Goal: Book appointment/travel/reservation

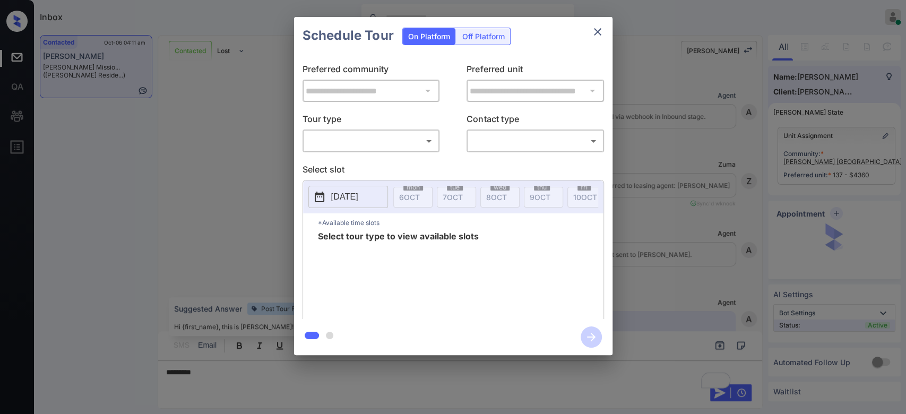
scroll to position [4412, 0]
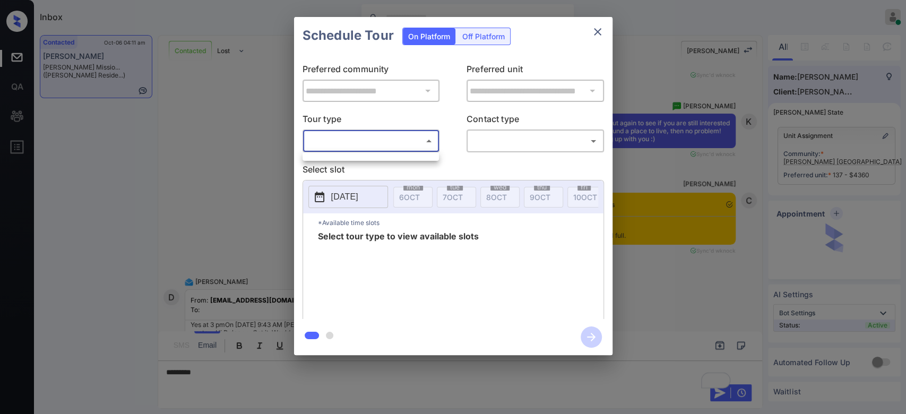
click at [419, 141] on body "Inbox Mukesh Online Set yourself offline Set yourself on break Profile Switch t…" at bounding box center [453, 207] width 906 height 414
click at [375, 157] on ul at bounding box center [371, 154] width 136 height 5
click at [600, 36] on div at bounding box center [453, 207] width 906 height 414
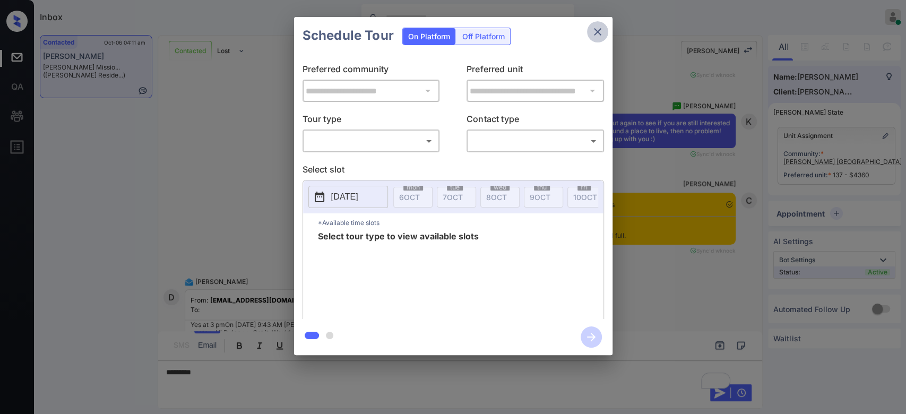
click at [599, 31] on icon "close" at bounding box center [597, 31] width 13 height 13
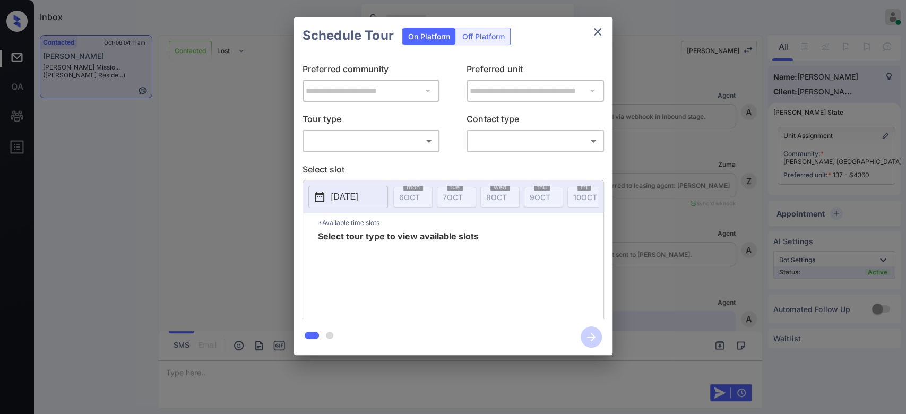
scroll to position [4825, 0]
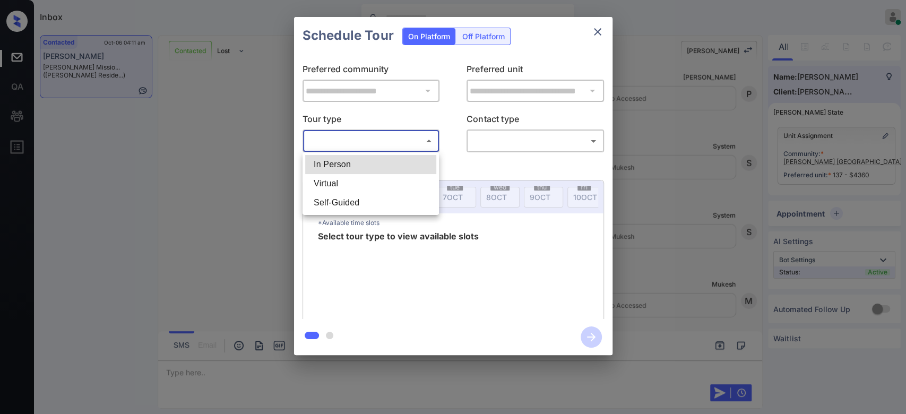
click at [403, 135] on body "Inbox Mukesh Online Set yourself offline Set yourself on break Profile Switch t…" at bounding box center [453, 207] width 906 height 414
click at [353, 167] on li "In Person" at bounding box center [370, 164] width 131 height 19
type input "********"
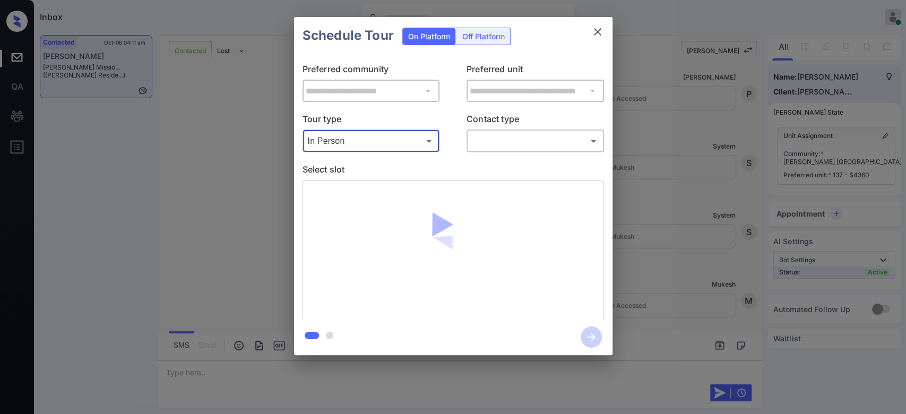
click at [501, 145] on body "Inbox Mukesh Online Set yourself offline Set yourself on break Profile Switch t…" at bounding box center [453, 207] width 906 height 414
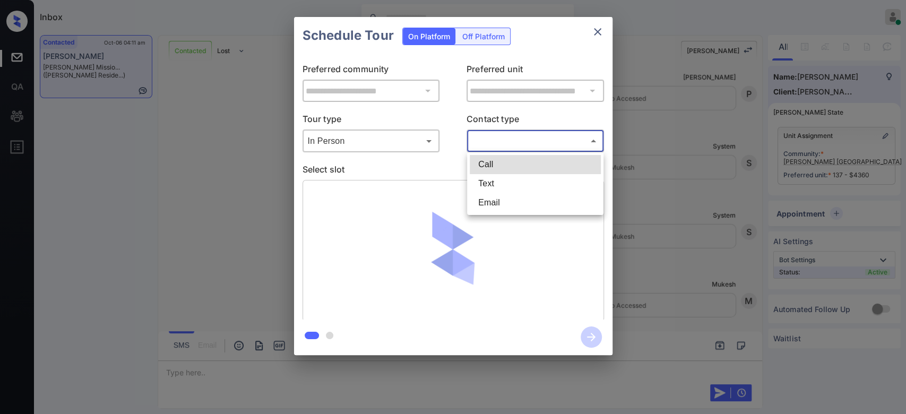
click at [493, 178] on li "Text" at bounding box center [535, 183] width 131 height 19
type input "****"
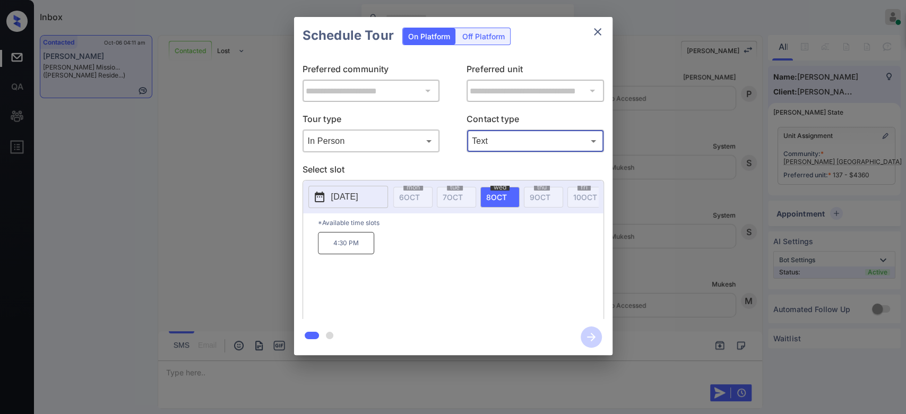
click at [358, 193] on p "2025-10-08" at bounding box center [344, 197] width 27 height 13
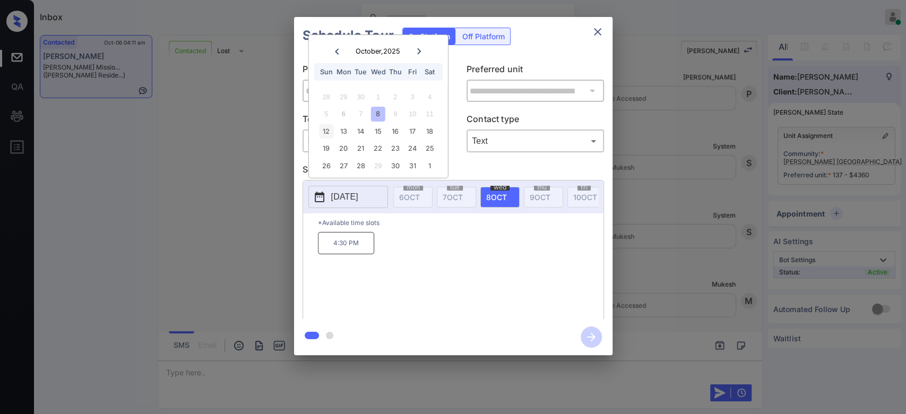
click at [325, 131] on div "12" at bounding box center [326, 131] width 14 height 14
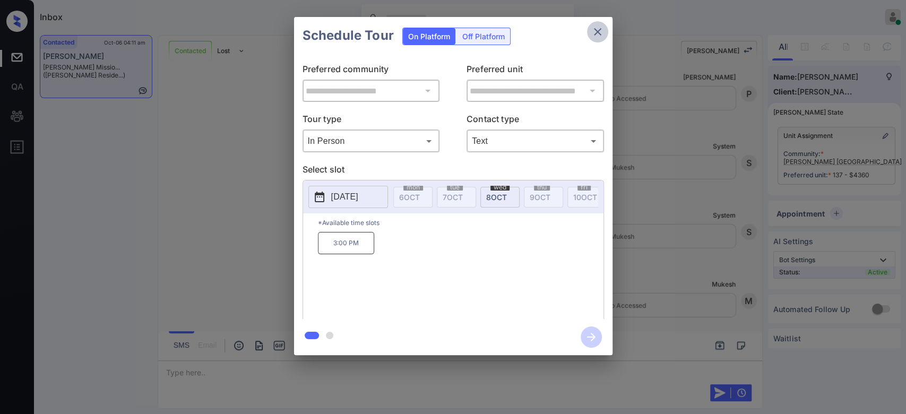
click at [591, 38] on icon "close" at bounding box center [597, 31] width 13 height 13
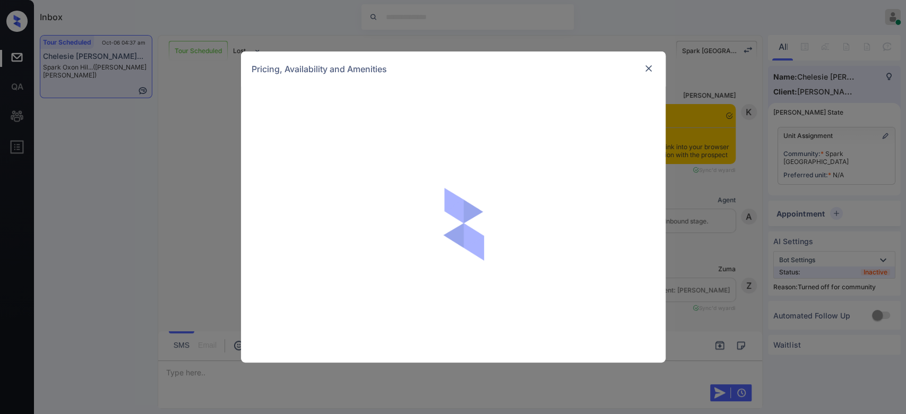
scroll to position [4557, 0]
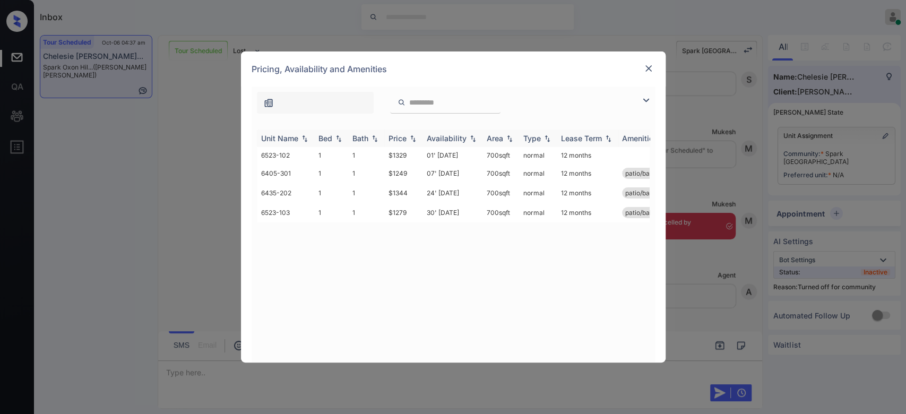
click at [397, 139] on div "Price" at bounding box center [398, 138] width 18 height 9
click at [399, 157] on td "$1249" at bounding box center [403, 157] width 38 height 20
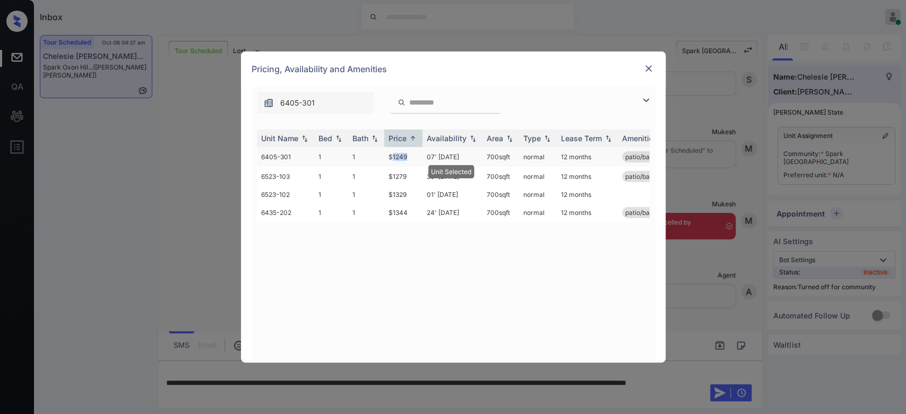
click at [399, 157] on td "$1249" at bounding box center [403, 157] width 38 height 20
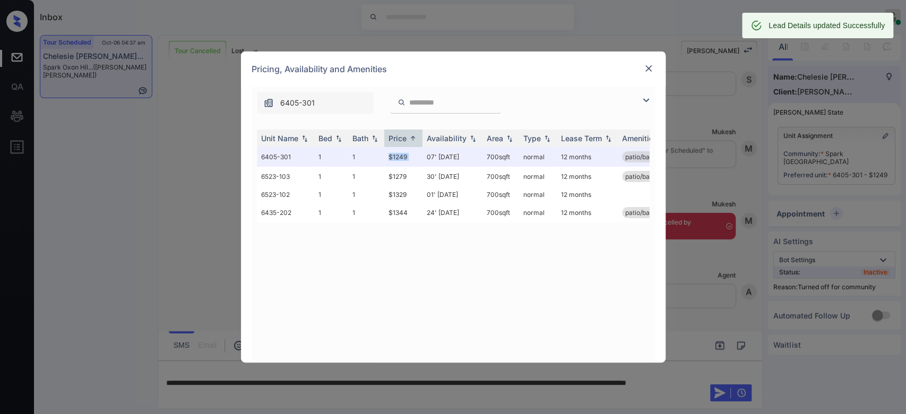
click at [645, 66] on img at bounding box center [648, 68] width 11 height 11
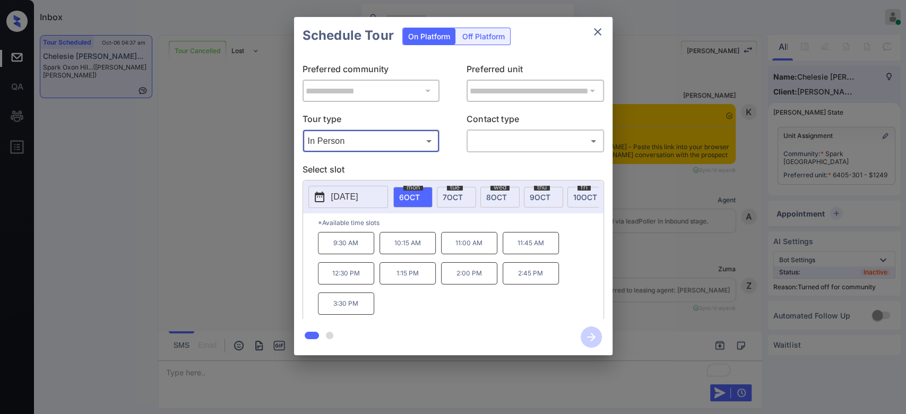
scroll to position [4626, 0]
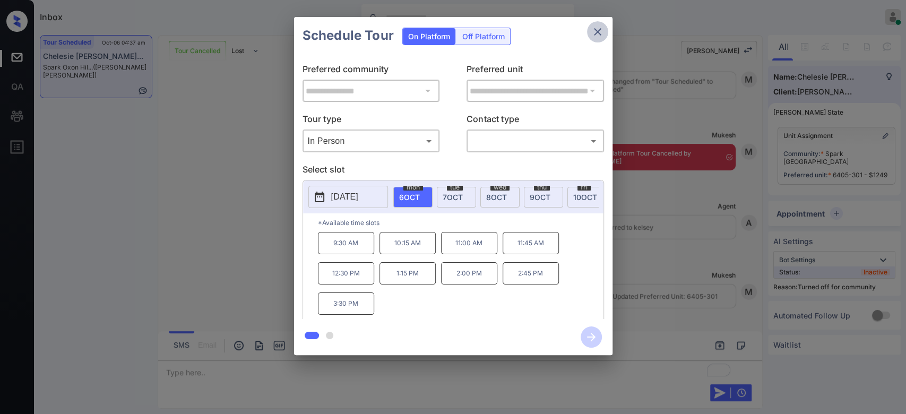
click at [602, 33] on icon "close" at bounding box center [597, 31] width 13 height 13
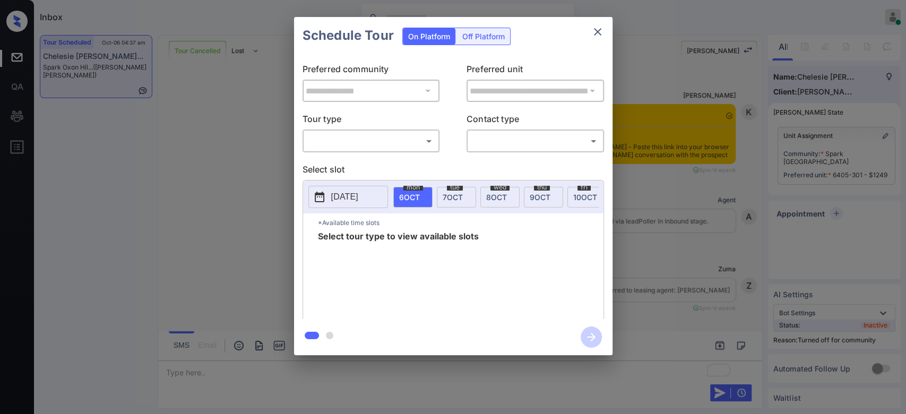
scroll to position [4626, 0]
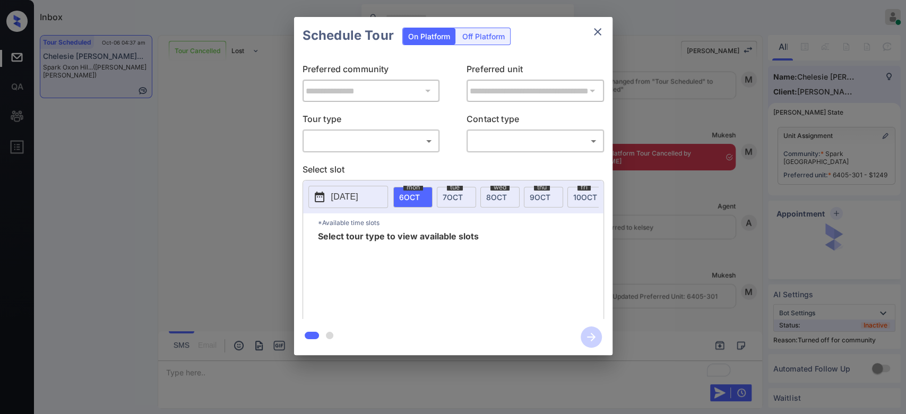
click at [388, 147] on body "Inbox Mukesh Online Set yourself offline Set yourself on break Profile Switch t…" at bounding box center [453, 207] width 906 height 414
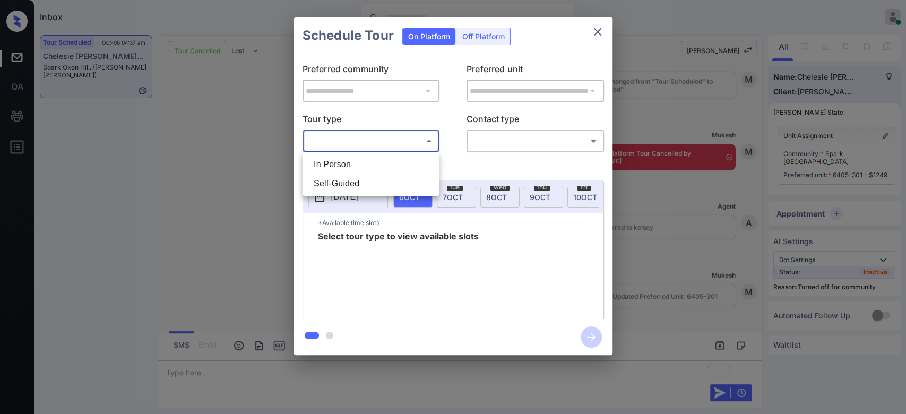
click at [359, 158] on li "In Person" at bounding box center [370, 164] width 131 height 19
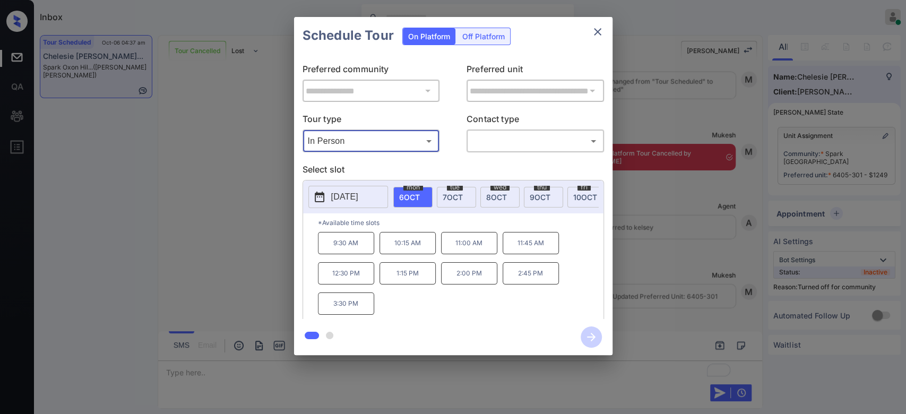
type input "********"
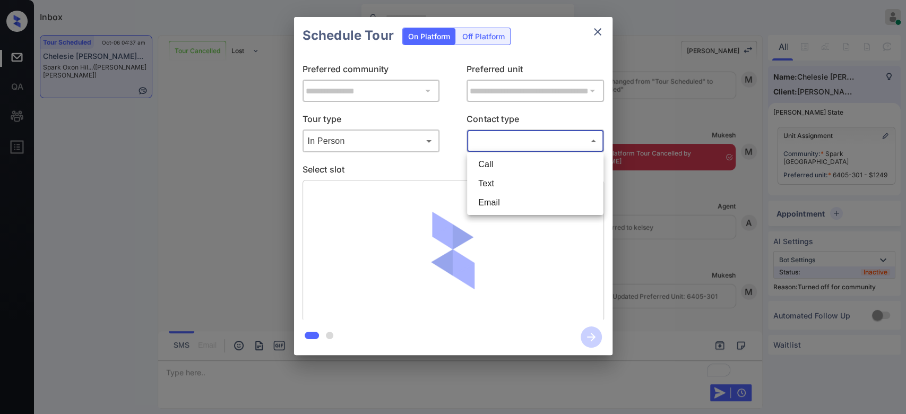
click at [495, 138] on body "Inbox Mukesh Online Set yourself offline Set yourself on break Profile Switch t…" at bounding box center [453, 207] width 906 height 414
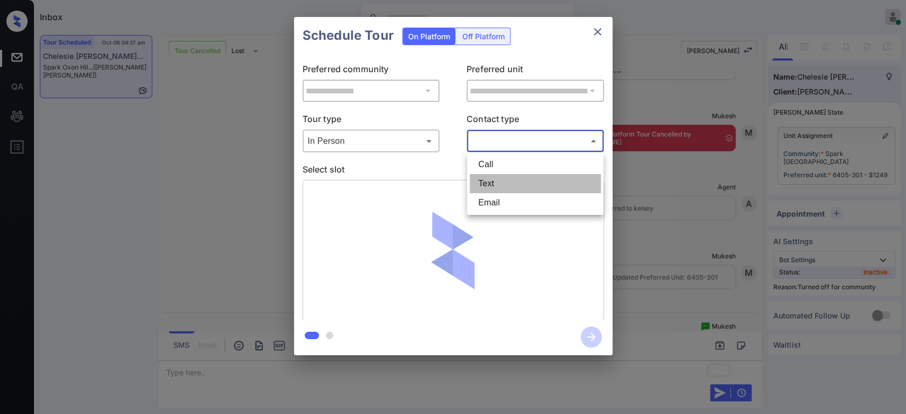
click at [478, 187] on li "Text" at bounding box center [535, 183] width 131 height 19
type input "****"
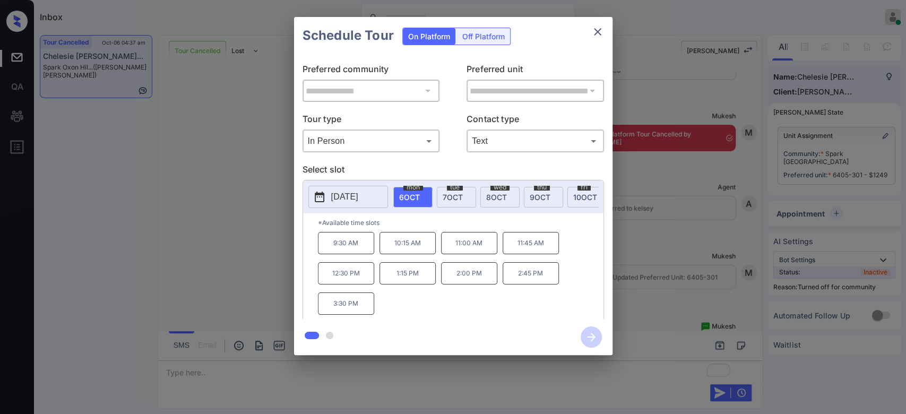
click at [470, 285] on p "2:00 PM" at bounding box center [469, 273] width 56 height 22
click at [592, 339] on icon "button" at bounding box center [591, 337] width 8 height 8
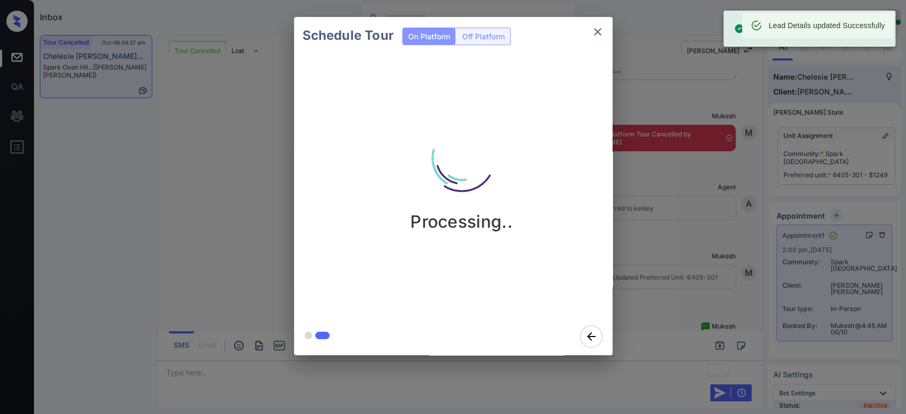
click at [652, 76] on div "Schedule Tour On Platform Off Platform Processing.." at bounding box center [453, 186] width 906 height 372
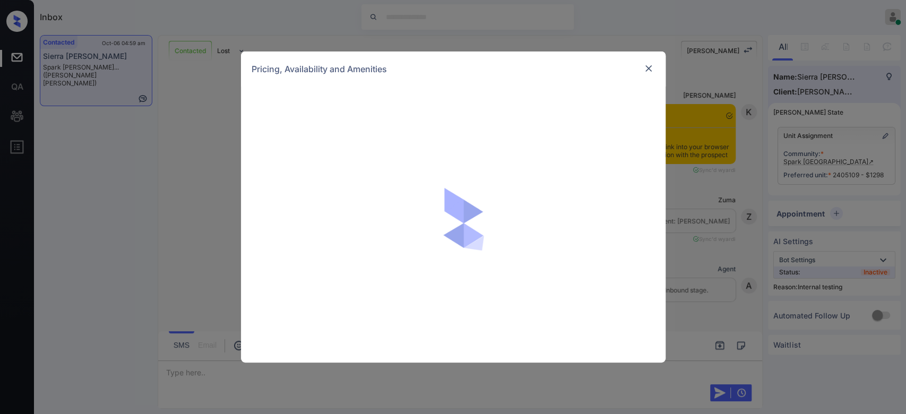
scroll to position [1740, 0]
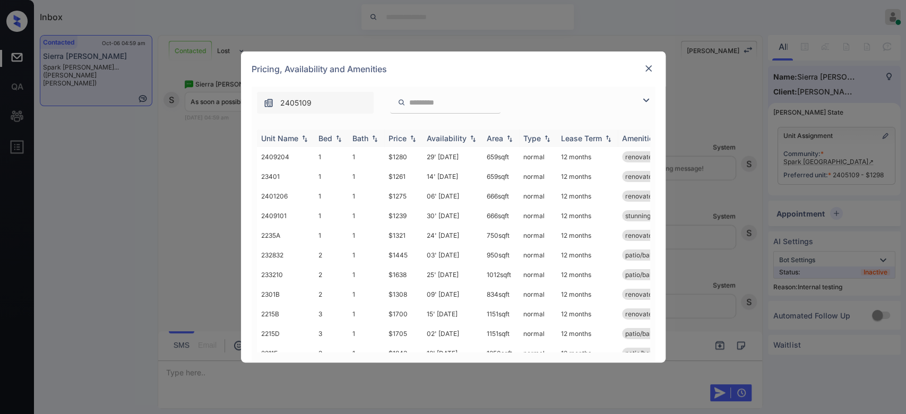
click at [408, 134] on div "Price" at bounding box center [404, 138] width 30 height 9
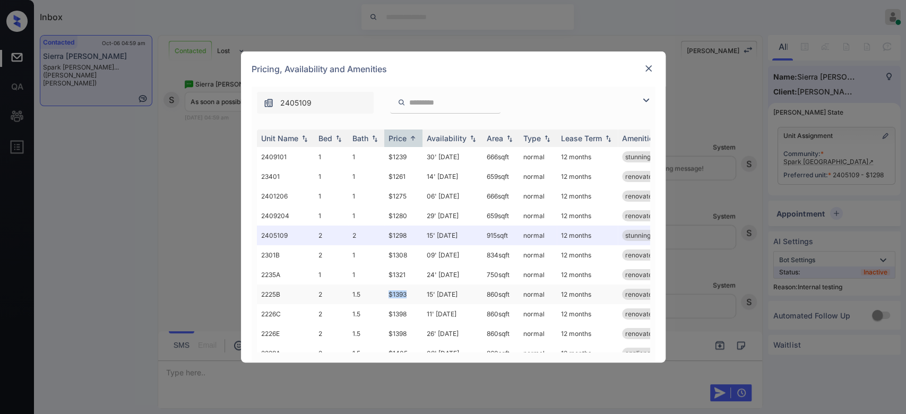
drag, startPoint x: 410, startPoint y: 297, endPoint x: 382, endPoint y: 292, distance: 28.0
click at [382, 292] on tr "2225B 2 1.5 $1393 15' [DATE] 860 sqft normal 12 months renovated" at bounding box center [534, 295] width 555 height 20
copy tr "$1393"
click at [400, 295] on td "$1393" at bounding box center [403, 295] width 38 height 20
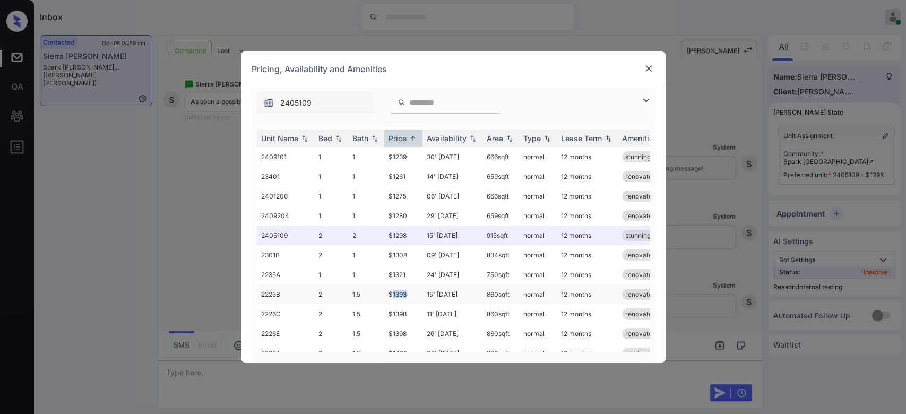
click at [400, 295] on td "$1393" at bounding box center [403, 295] width 38 height 20
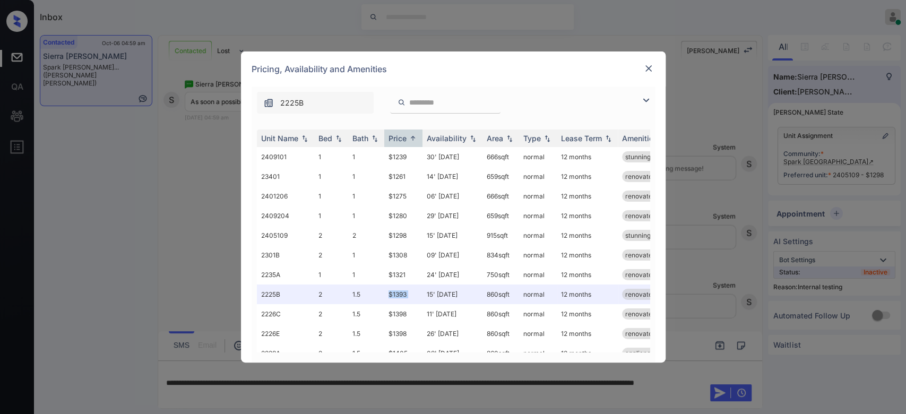
click at [644, 68] on img at bounding box center [648, 68] width 11 height 11
